Goal: Check status: Check status

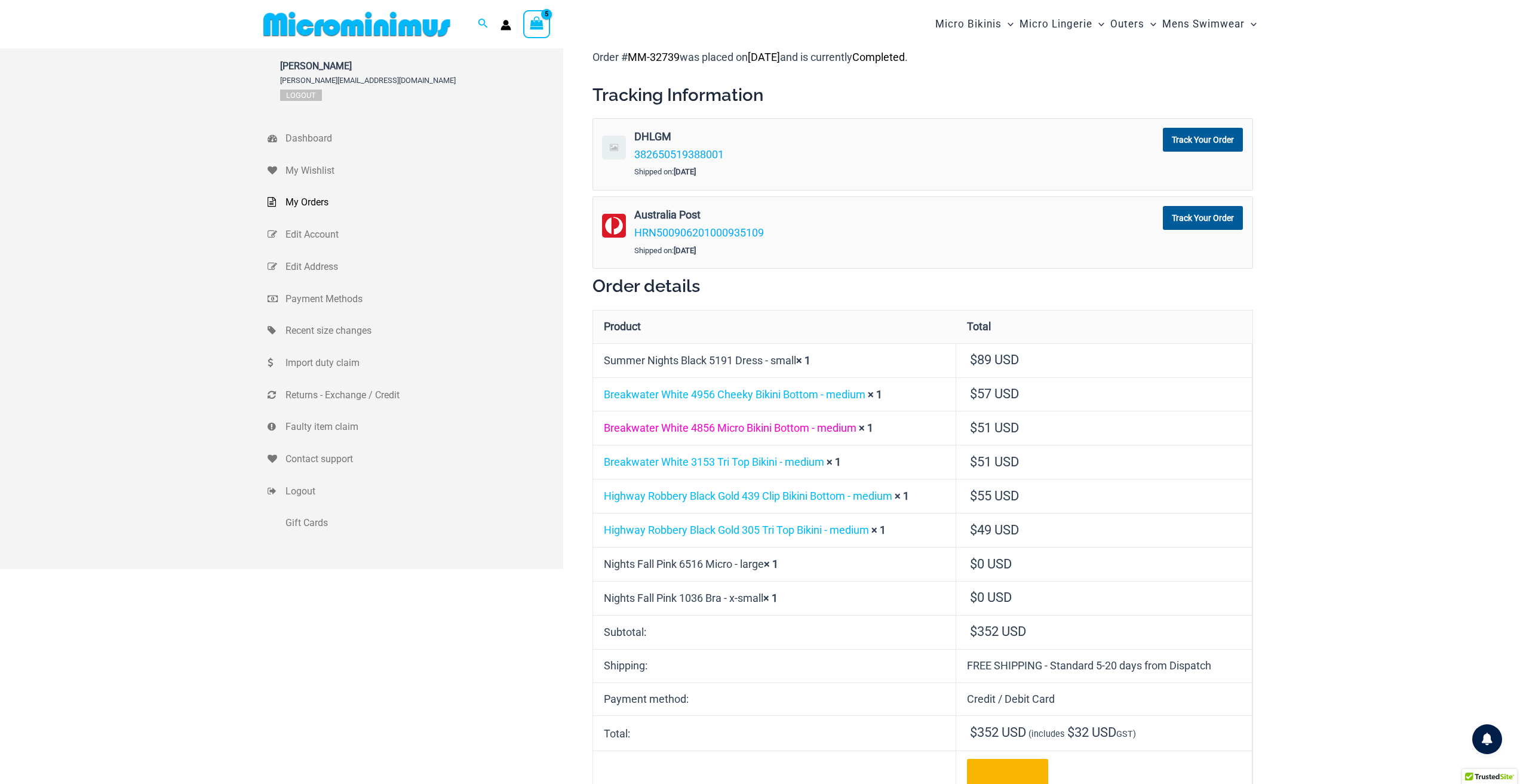
click at [785, 428] on link "Breakwater White 4856 Micro Bikini Bottom - medium" at bounding box center [730, 427] width 253 height 12
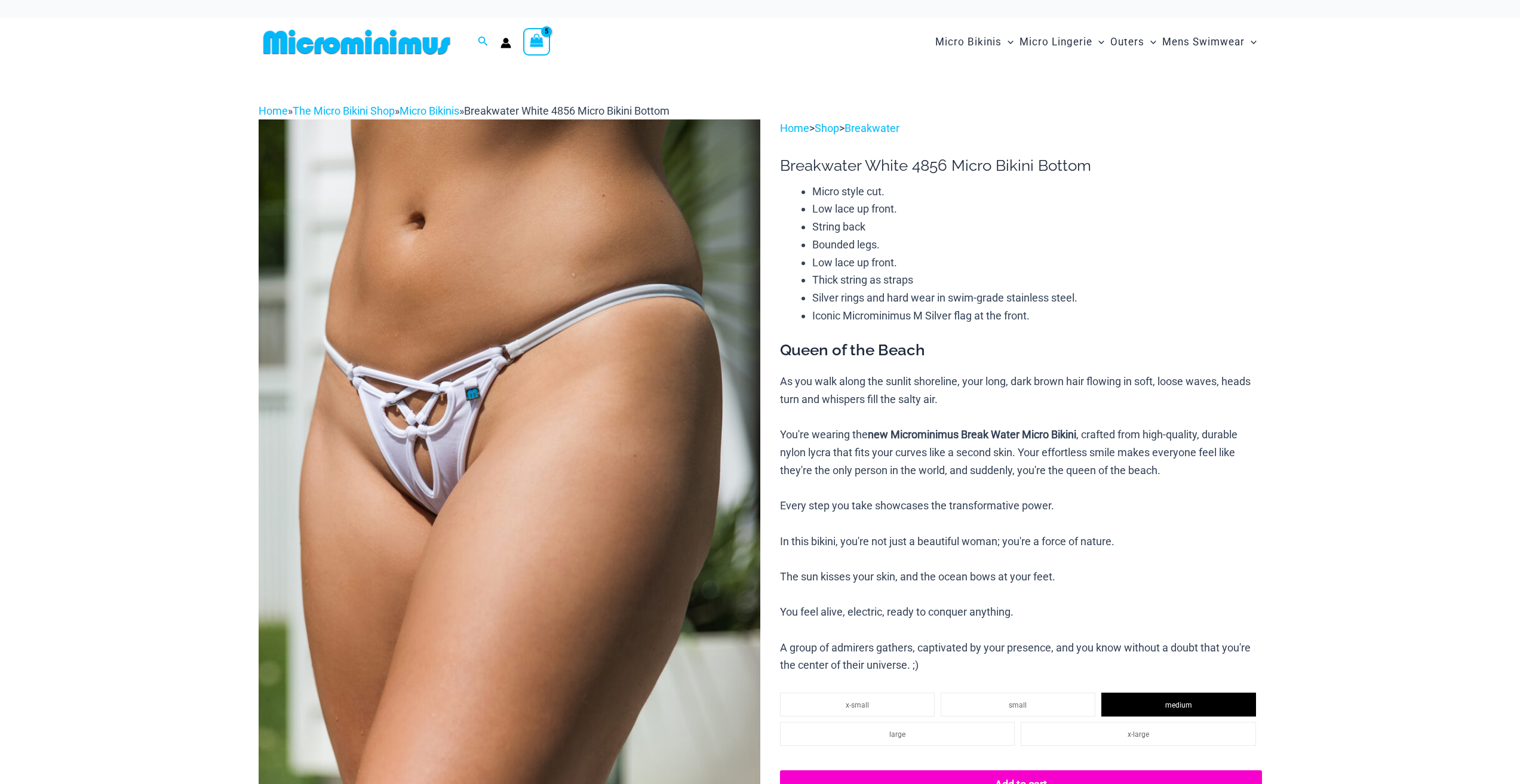
select select
